Goal: Communication & Community: Answer question/provide support

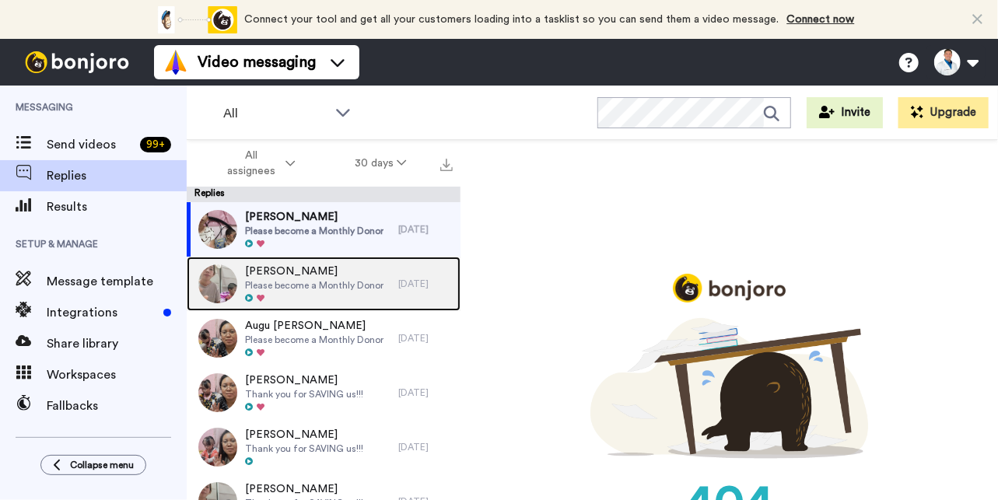
click at [306, 279] on span "Please become a Monthly Donor" at bounding box center [314, 285] width 138 height 12
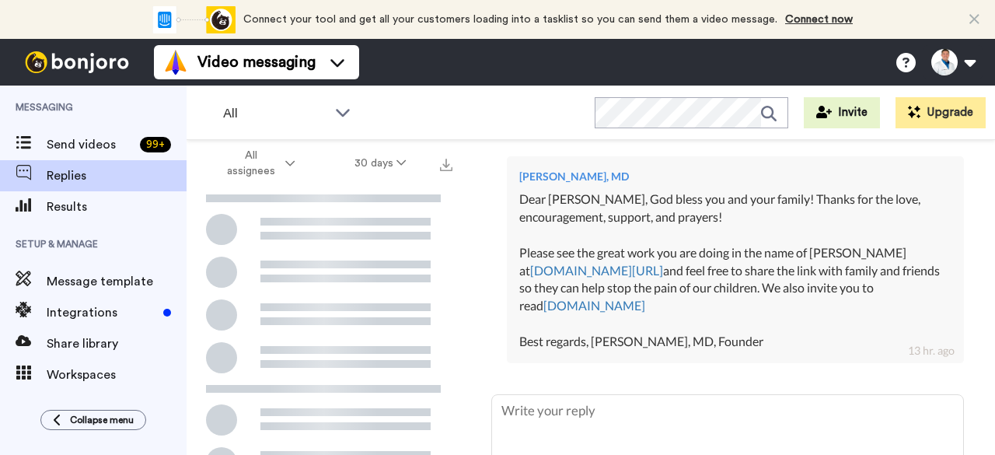
scroll to position [513, 0]
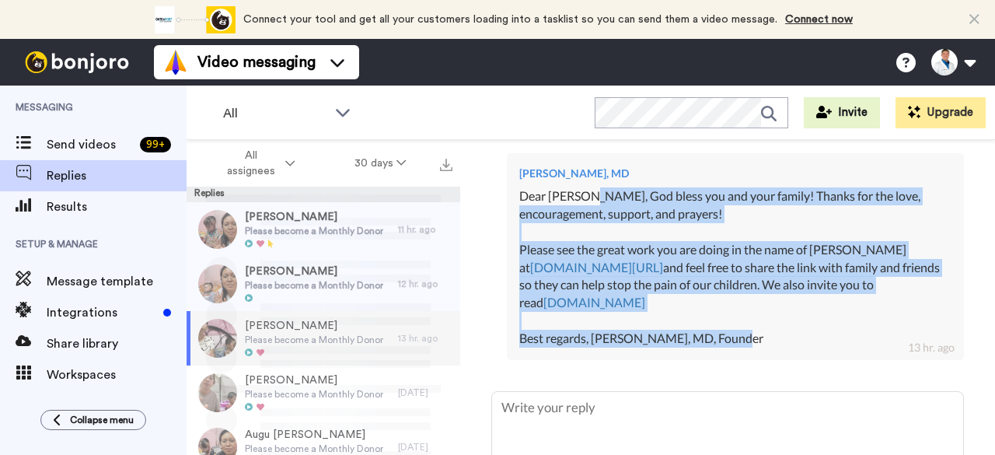
drag, startPoint x: 762, startPoint y: 357, endPoint x: 579, endPoint y: 212, distance: 233.0
click at [579, 212] on div "Dear Jose, God bless you and your family! Thanks for the love, encouragement, s…" at bounding box center [735, 267] width 432 height 160
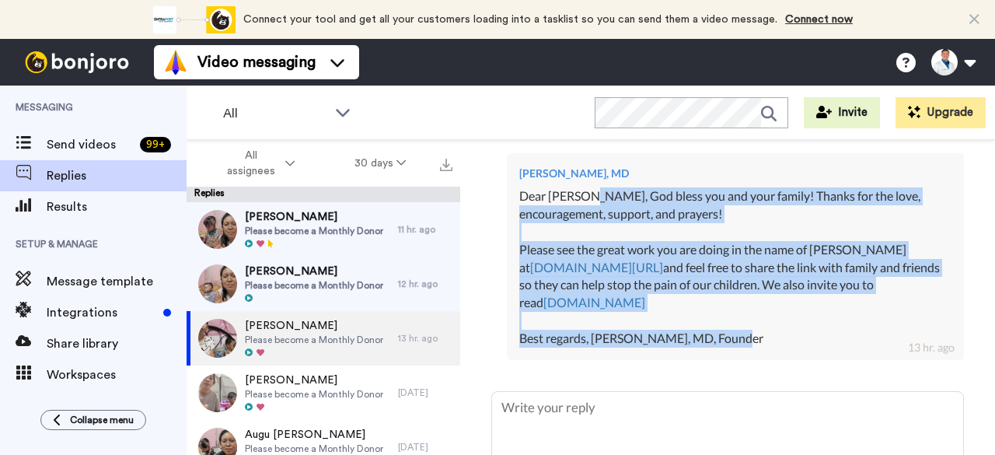
copy div "God bless you and your family! Thanks for the love, encouragement, support, and…"
click at [579, 212] on div "Dear Jose, God bless you and your family! Thanks for the love, encouragement, s…" at bounding box center [735, 267] width 432 height 160
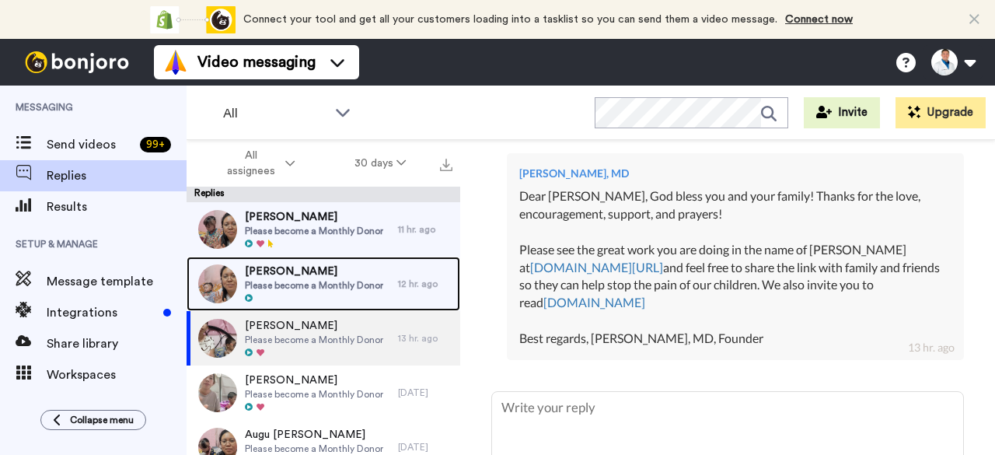
click at [362, 274] on span "John Messenger" at bounding box center [314, 272] width 138 height 16
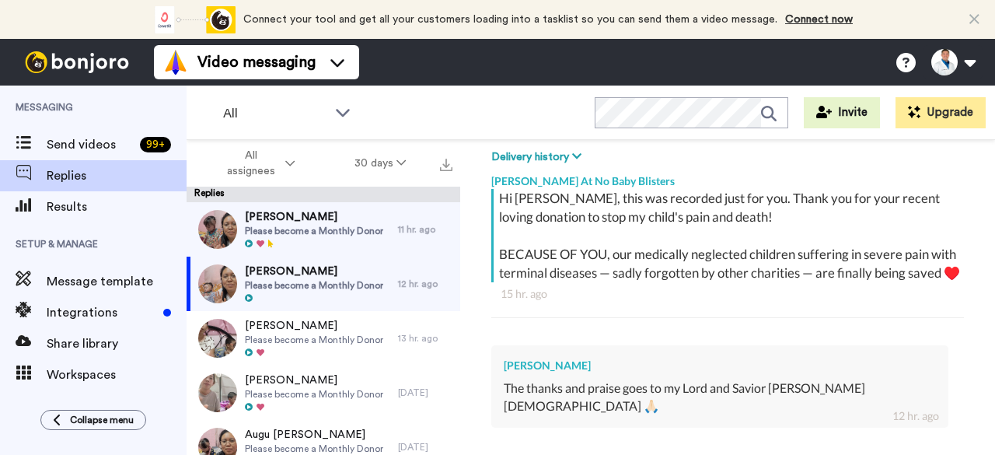
scroll to position [414, 0]
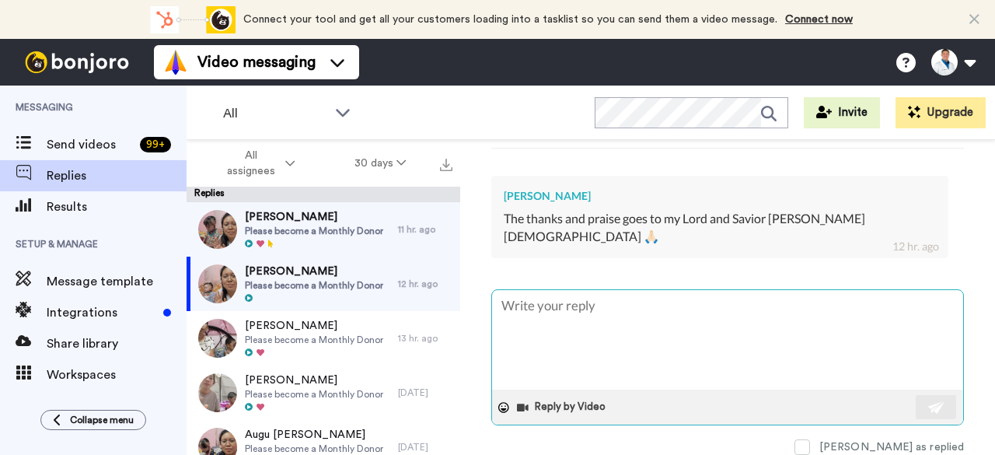
type textarea "x"
type textarea "D"
type textarea "x"
type textarea "Dea"
type textarea "x"
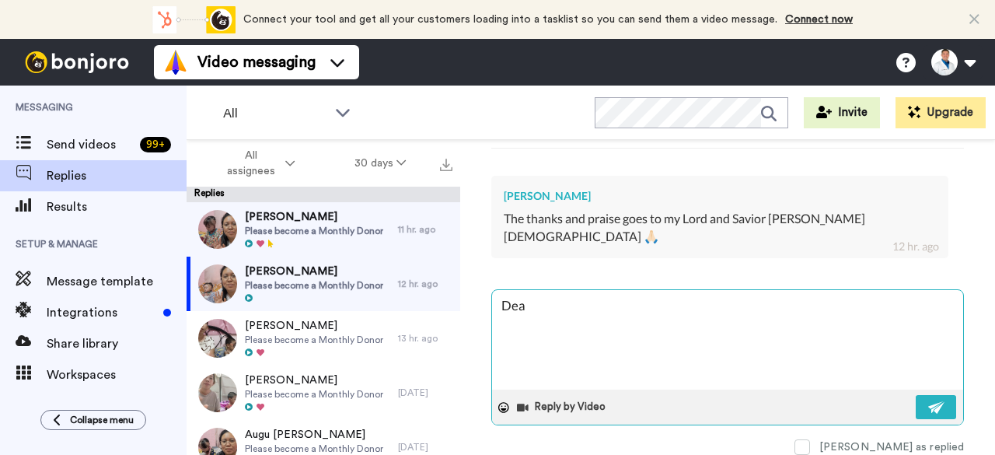
type textarea "Dear"
type textarea "x"
type textarea "Dear"
type textarea "x"
type textarea "Dear J"
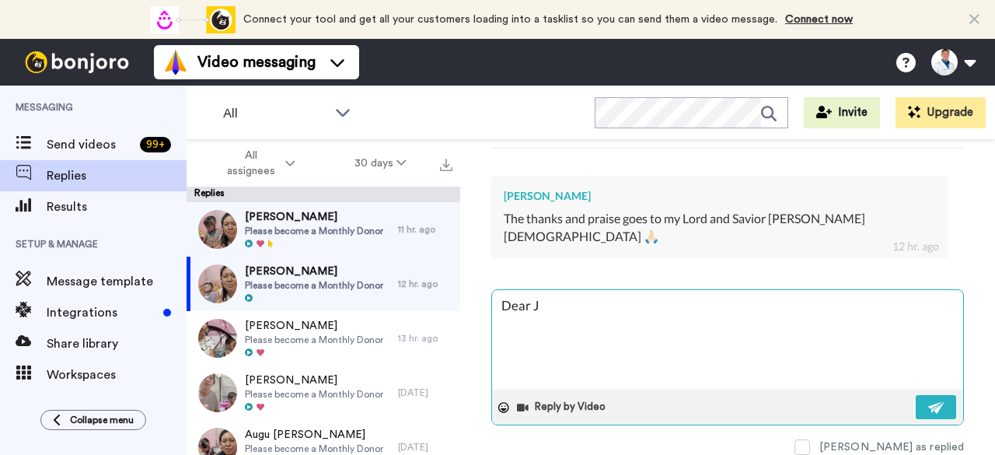
type textarea "x"
type textarea "Dear Jo"
type textarea "x"
type textarea "Dear Joh"
type textarea "x"
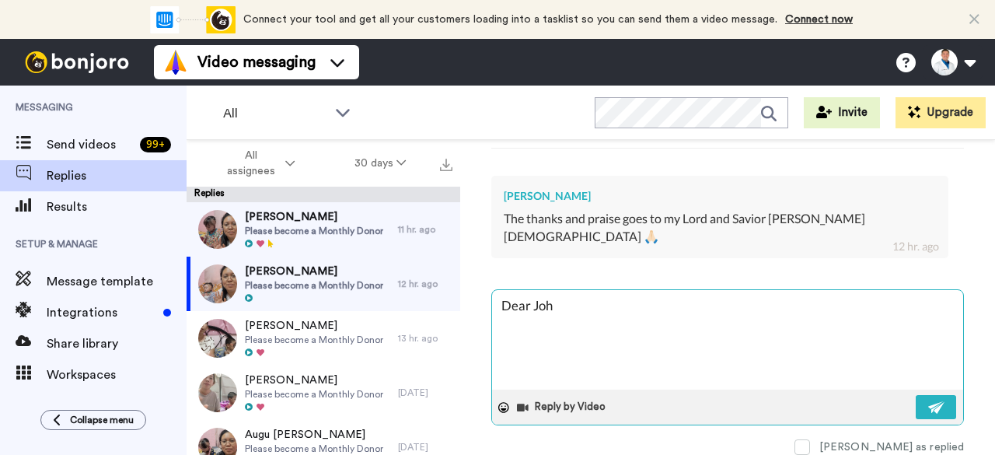
type textarea "Dear John"
type textarea "x"
type textarea "Dear John,"
type textarea "x"
type textarea "Dear John,"
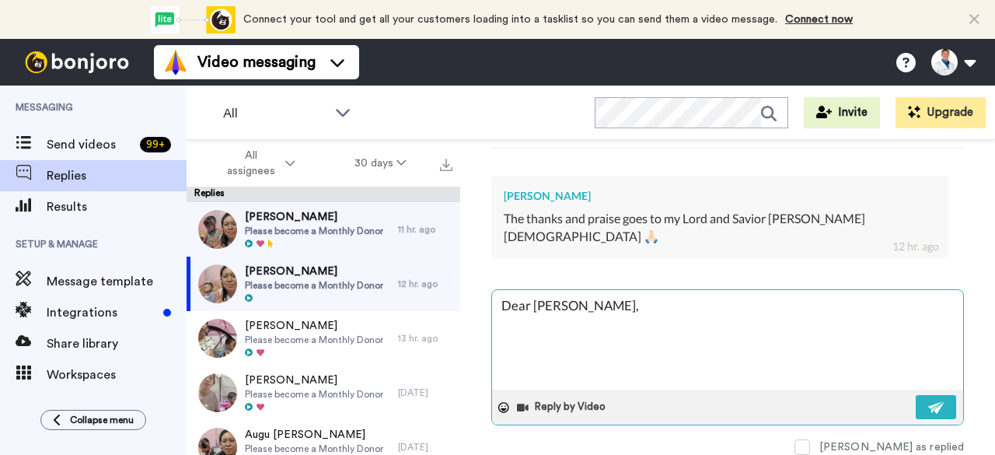
type textarea "x"
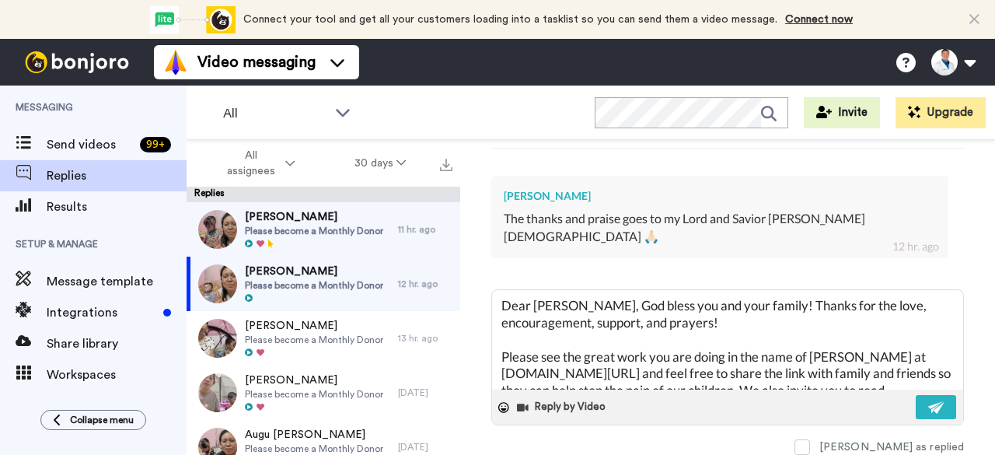
scroll to position [59, 0]
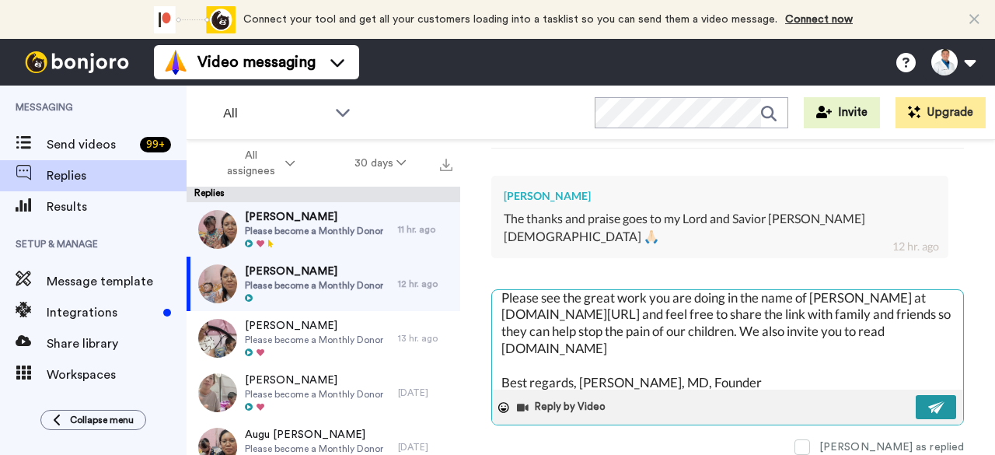
type textarea "Dear John, God bless you and your family! Thanks for the love, encouragement, s…"
click at [928, 401] on img at bounding box center [936, 407] width 17 height 12
type textarea "x"
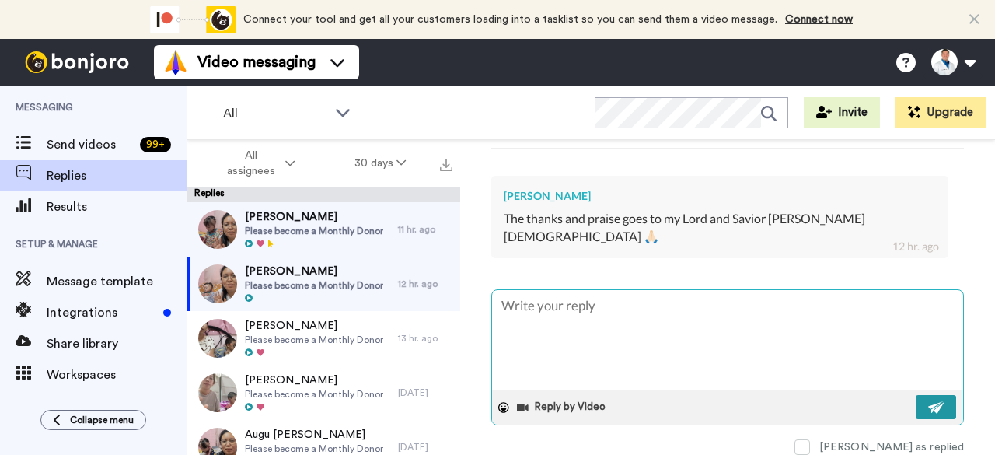
scroll to position [0, 0]
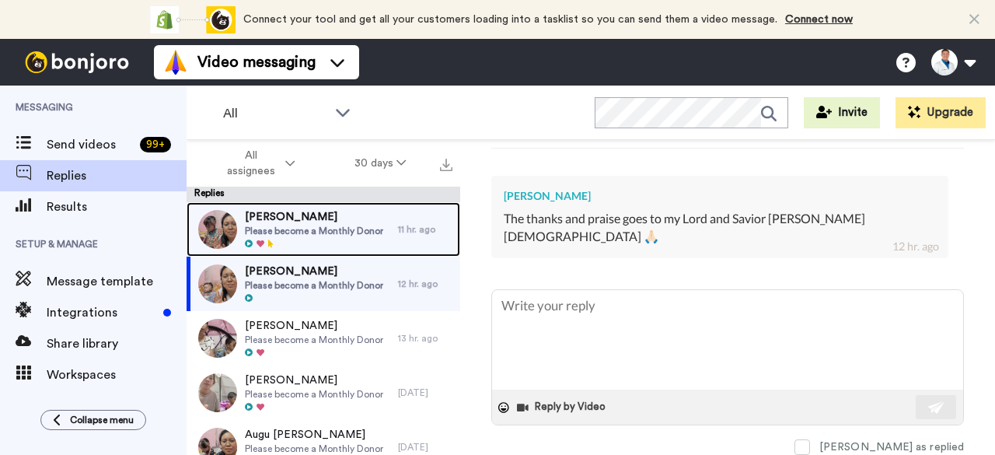
click at [299, 223] on span "Danijel Valek" at bounding box center [314, 217] width 138 height 16
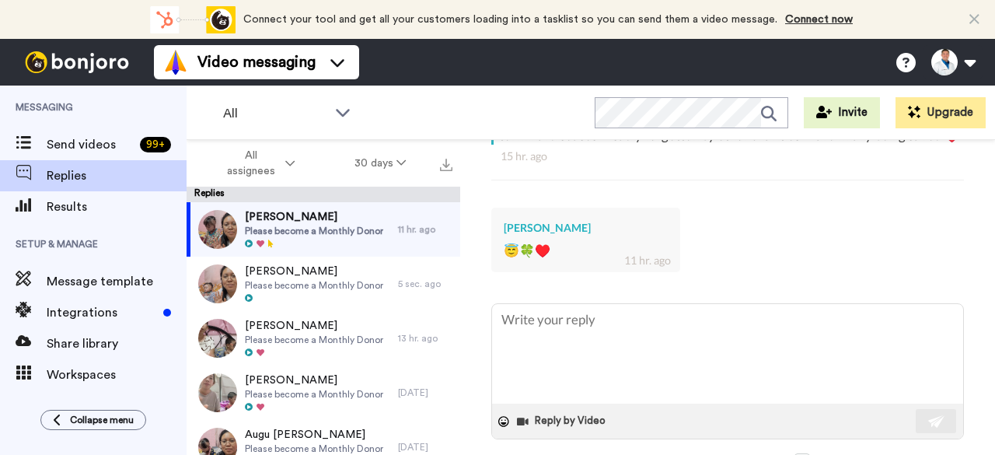
scroll to position [414, 0]
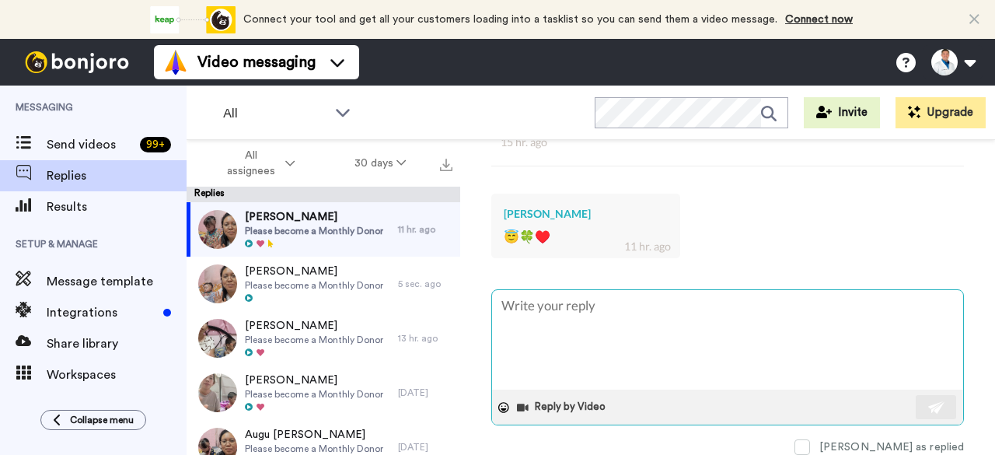
type textarea "x"
type textarea "D"
type textarea "x"
type textarea "De"
type textarea "x"
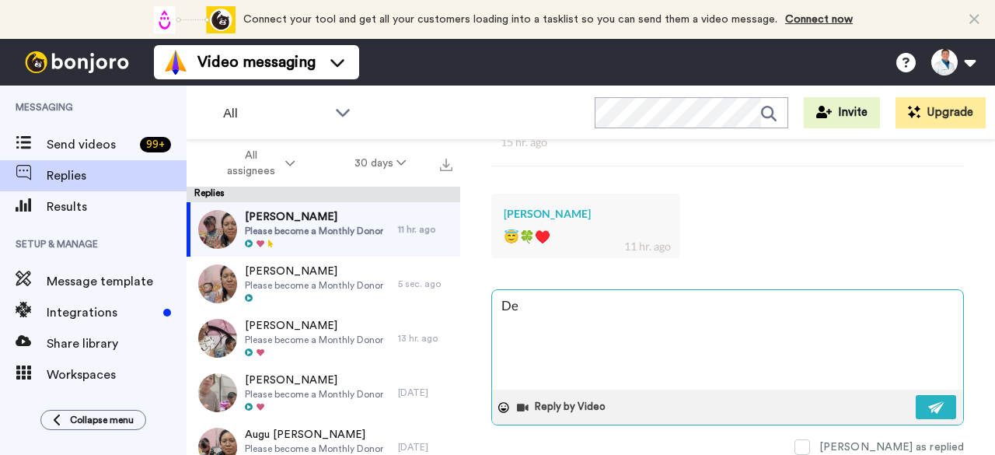
type textarea "Dea"
type textarea "x"
type textarea "Dear"
type textarea "x"
type textarea "Dear"
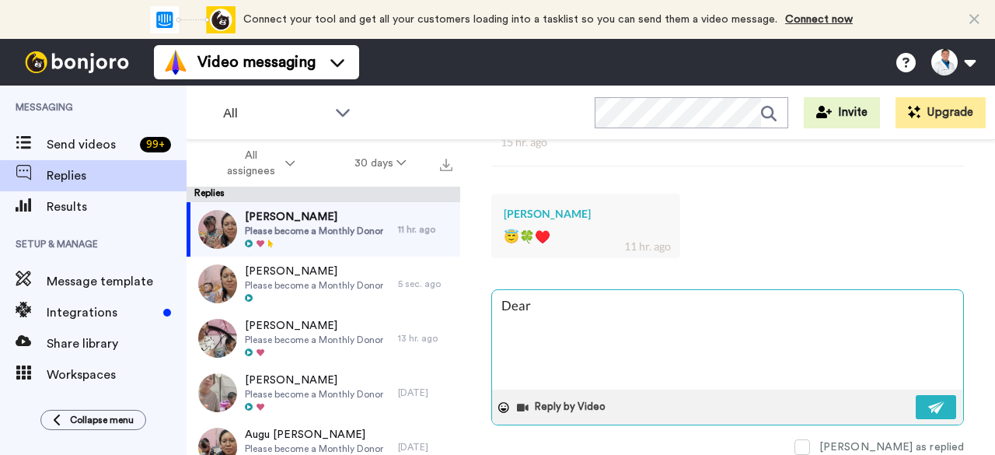
type textarea "x"
type textarea "Dear S"
type textarea "x"
type textarea "Dear"
type textarea "x"
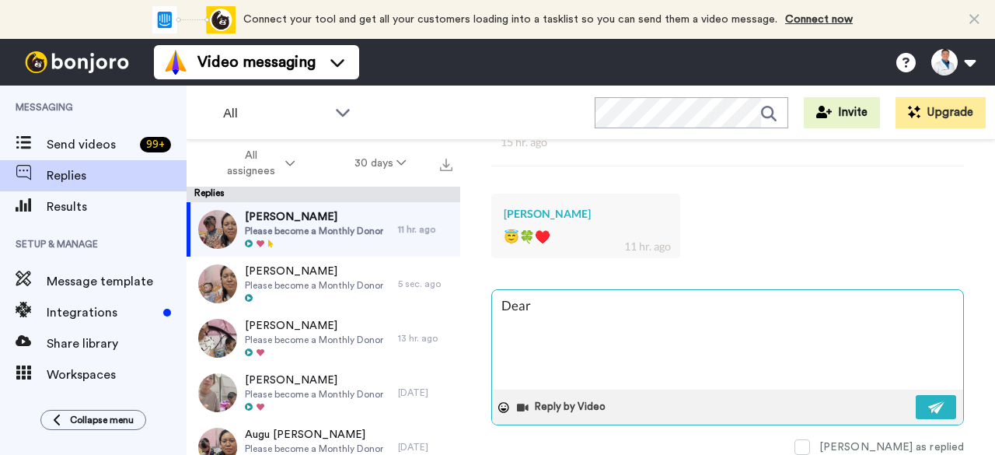
type textarea "Dear"
type textarea "x"
type textarea "Dear"
type textarea "x"
type textarea "Dear D"
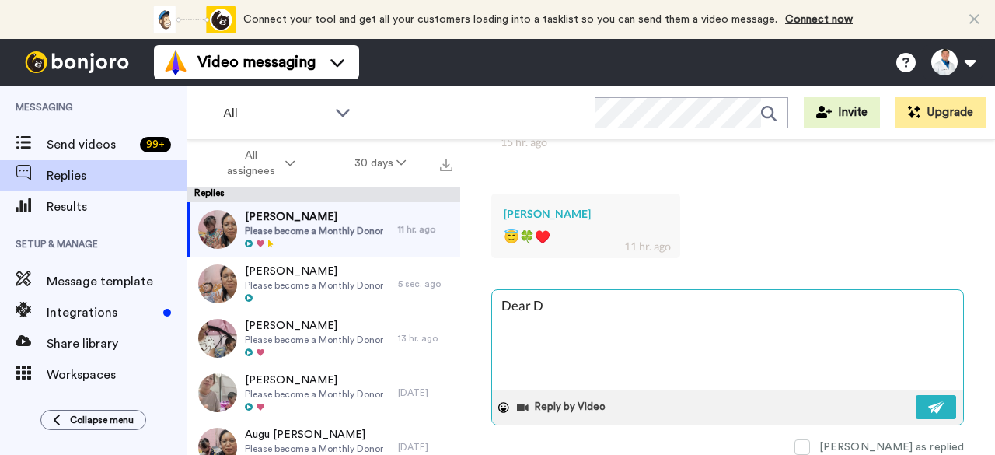
type textarea "x"
type textarea "Dear Da"
type textarea "x"
type textarea "Dear Dan"
type textarea "x"
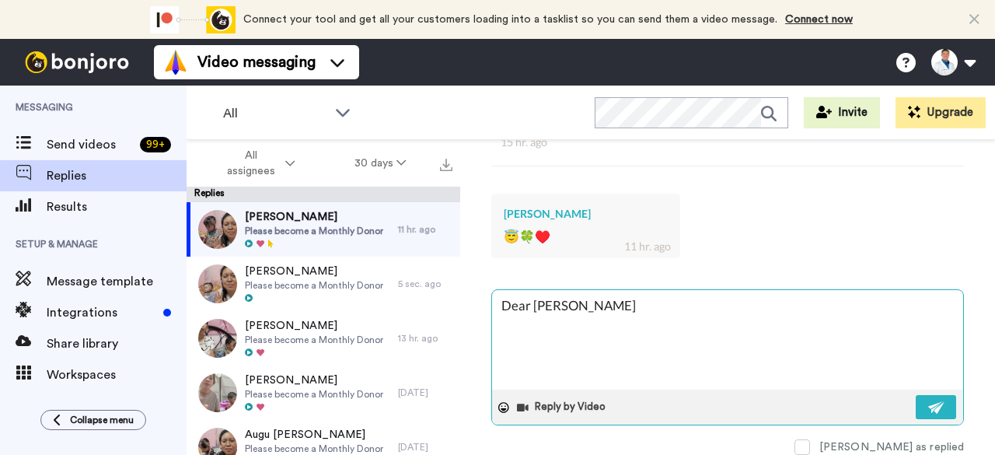
type textarea "Dear Dani"
type textarea "x"
type textarea "Dear Danij"
type textarea "x"
type textarea "Dear Danije"
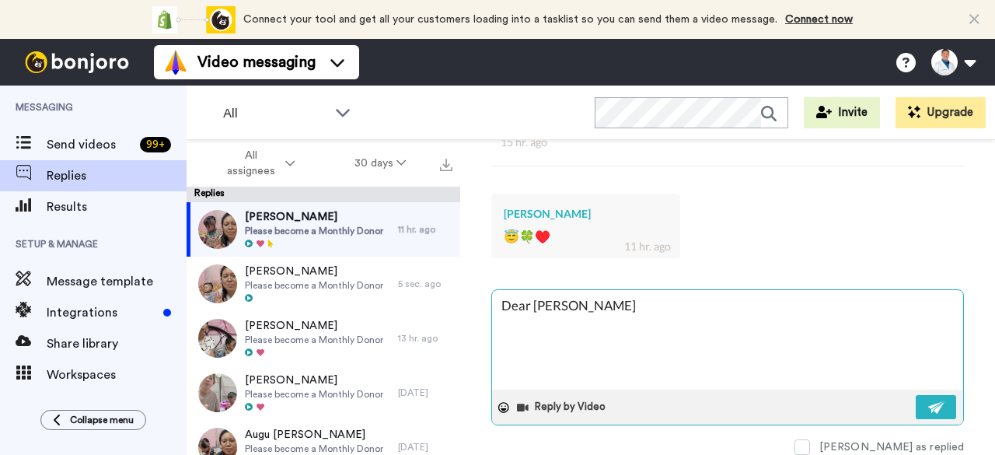
type textarea "x"
type textarea "Dear Danijel"
type textarea "x"
type textarea "Dear Danijel,"
type textarea "x"
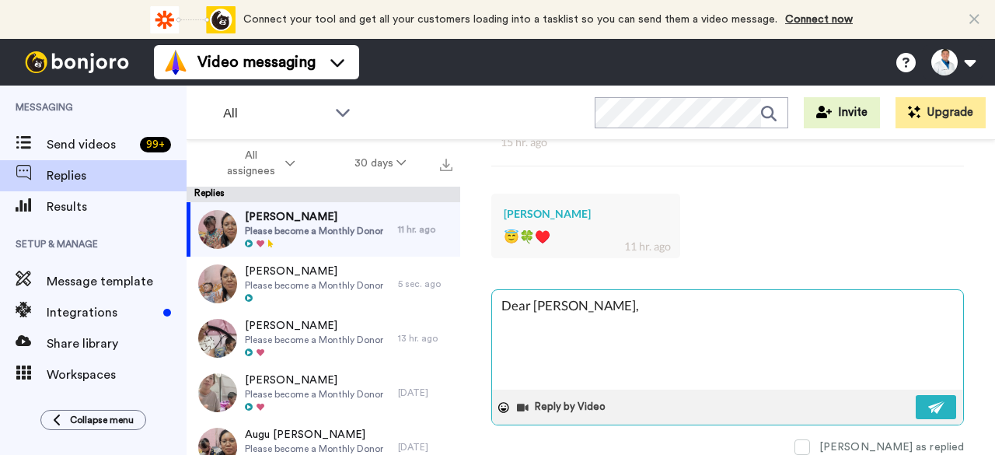
type textarea "Dear Danijel,"
type textarea "x"
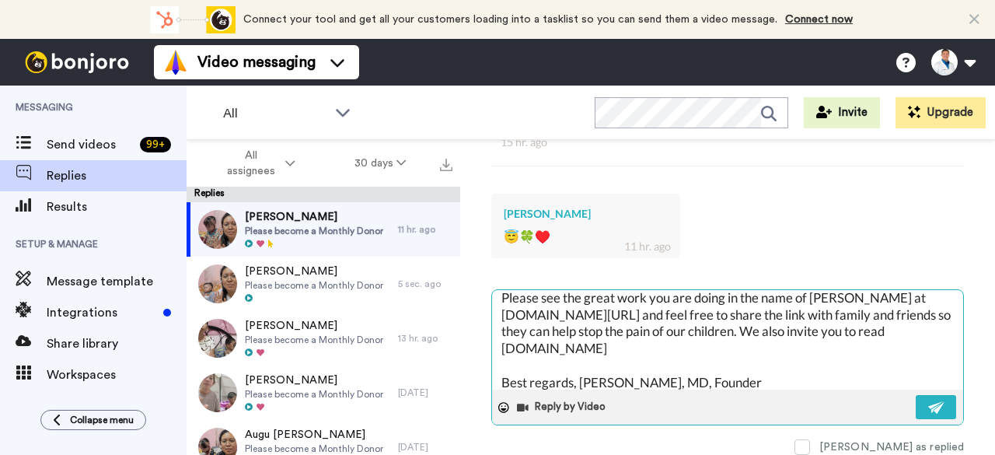
scroll to position [0, 0]
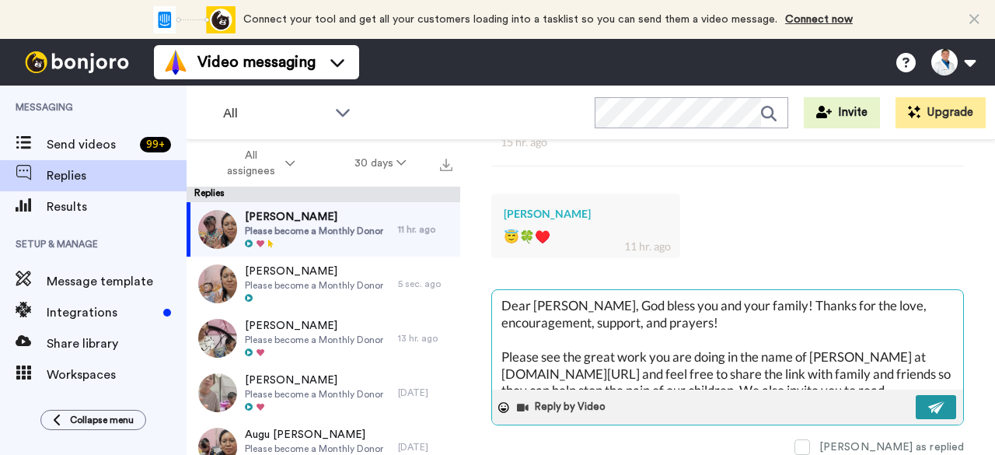
type textarea "Dear Danijel, God bless you and your family! Thanks for the love, encouragement…"
click at [921, 405] on button at bounding box center [936, 407] width 40 height 24
type textarea "x"
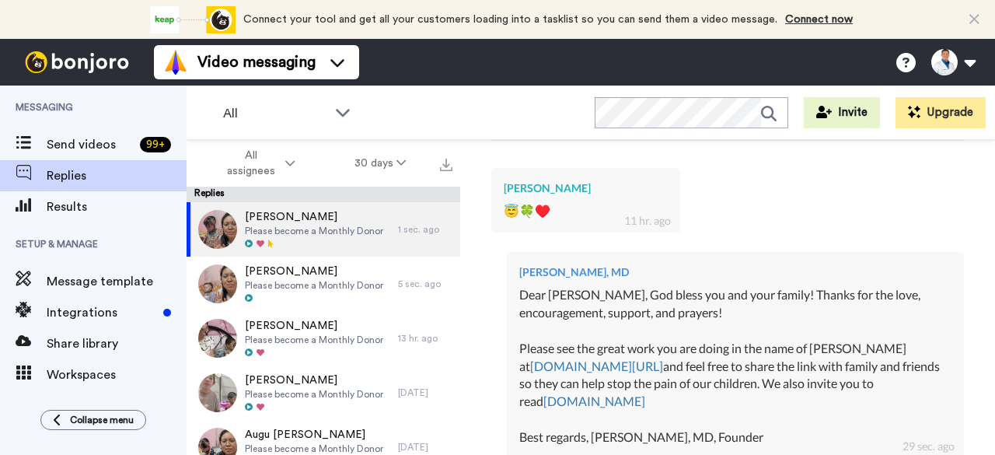
type textarea "x"
